Goal: Task Accomplishment & Management: Complete application form

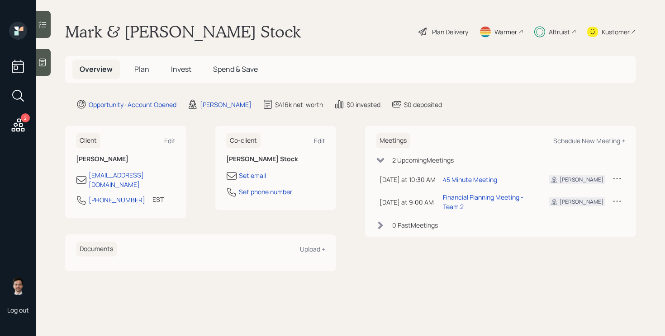
click at [179, 63] on h5 "Invest" at bounding box center [181, 69] width 35 height 19
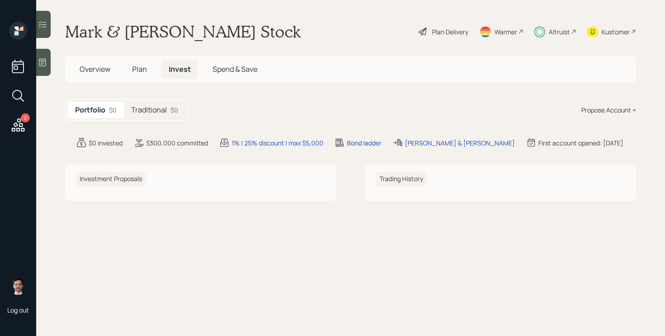
click at [139, 111] on h5 "Traditional" at bounding box center [149, 110] width 36 height 9
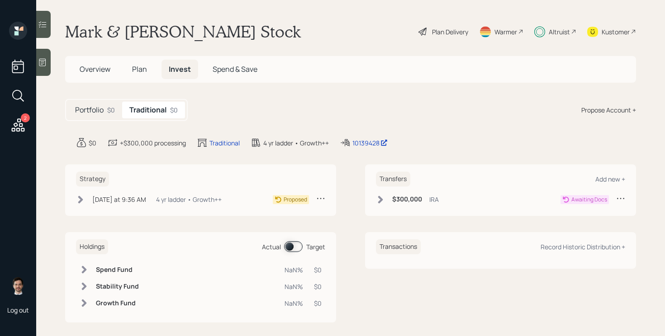
click at [76, 198] on icon at bounding box center [80, 199] width 9 height 9
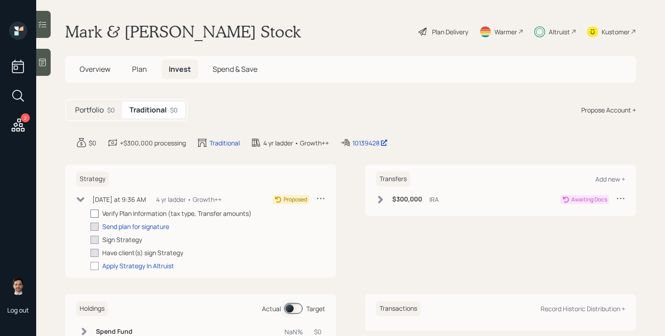
click at [92, 214] on div at bounding box center [94, 214] width 8 height 8
click at [90, 214] on input "checkbox" at bounding box center [90, 213] width 0 height 0
checkbox input "true"
click at [127, 226] on div "Send plan for signature" at bounding box center [135, 226] width 67 height 9
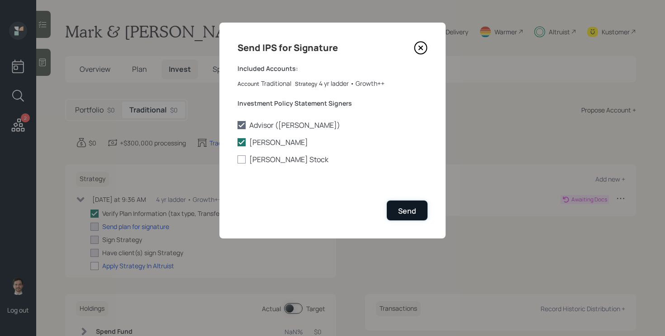
click at [405, 205] on button "Send" at bounding box center [407, 210] width 41 height 19
checkbox input "true"
